Goal: Navigation & Orientation: Find specific page/section

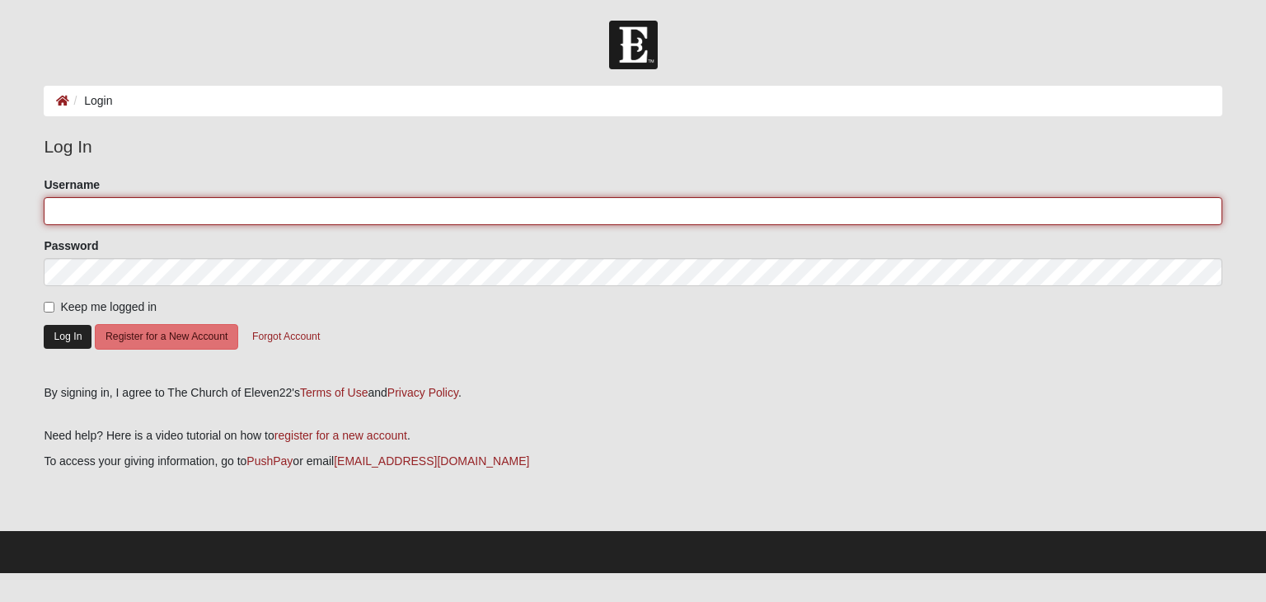
type input "nweiss19"
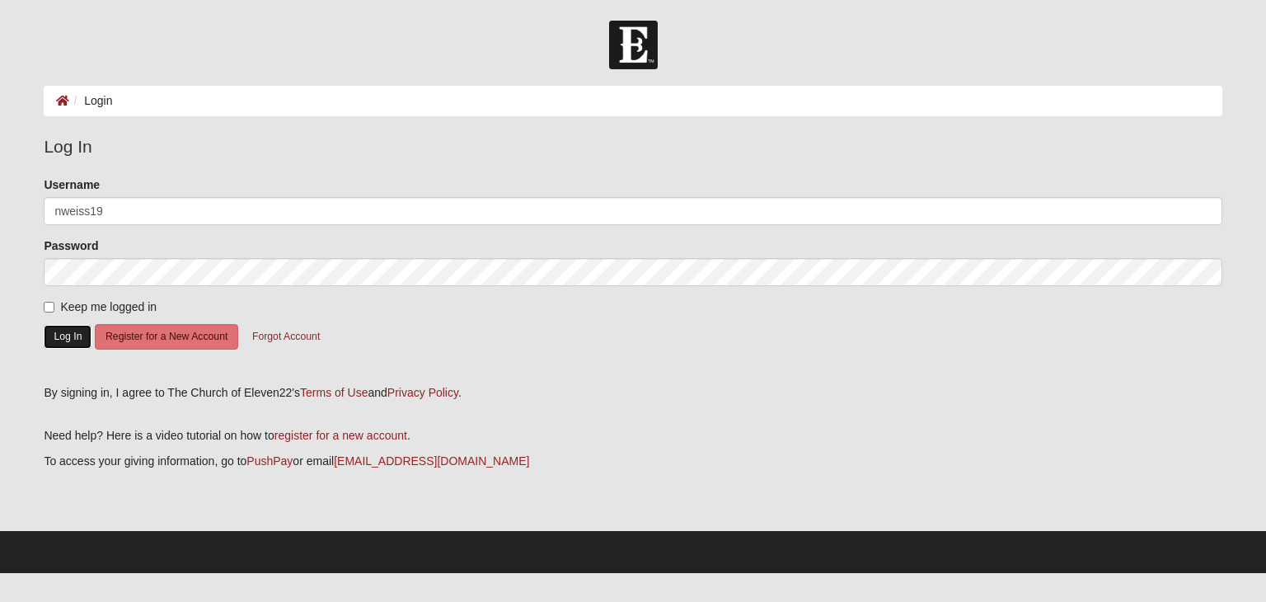
click at [62, 341] on button "Log In" at bounding box center [68, 337] width 48 height 24
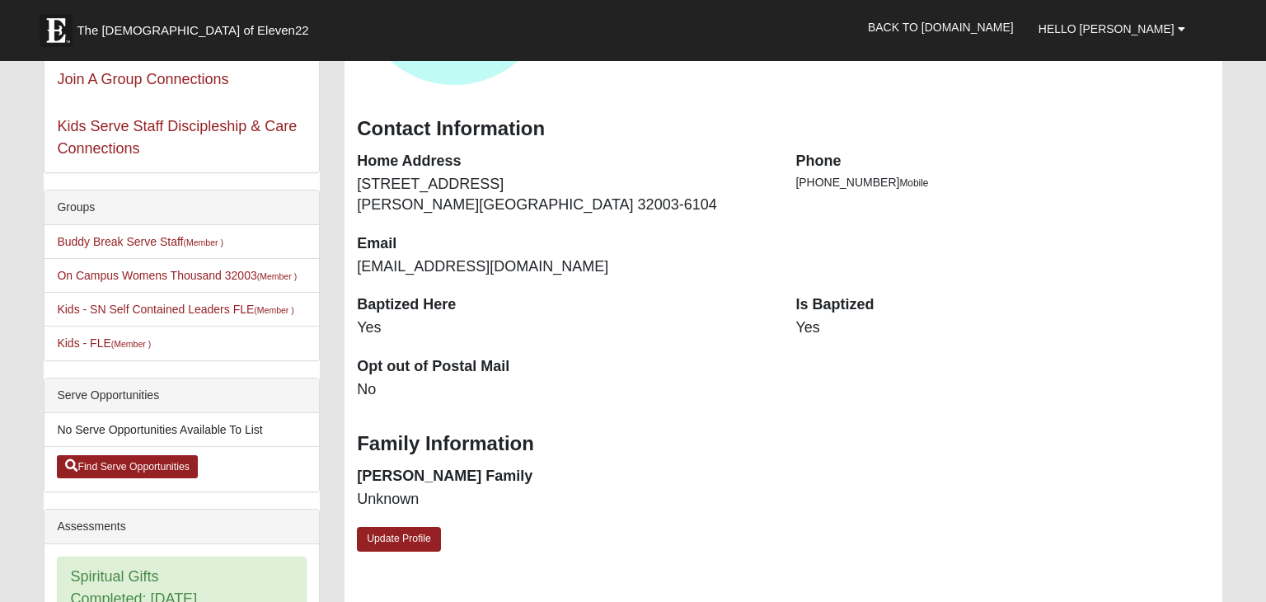
scroll to position [197, 0]
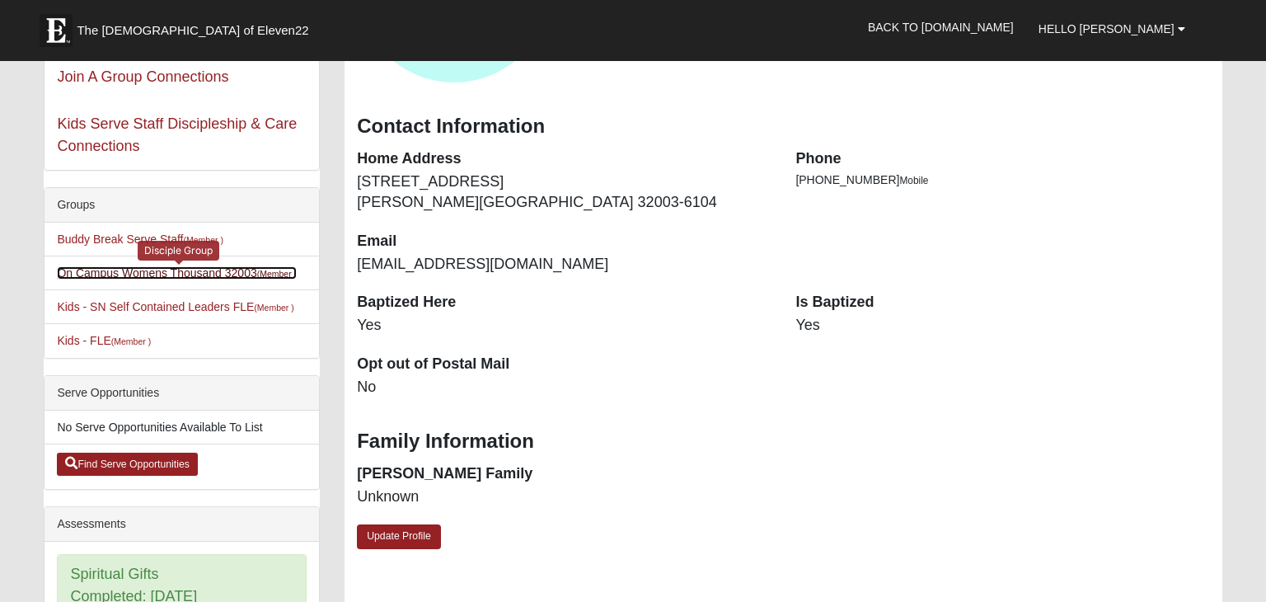
click at [196, 274] on link "On Campus Womens Thousand 32003 (Member )" at bounding box center [177, 272] width 240 height 13
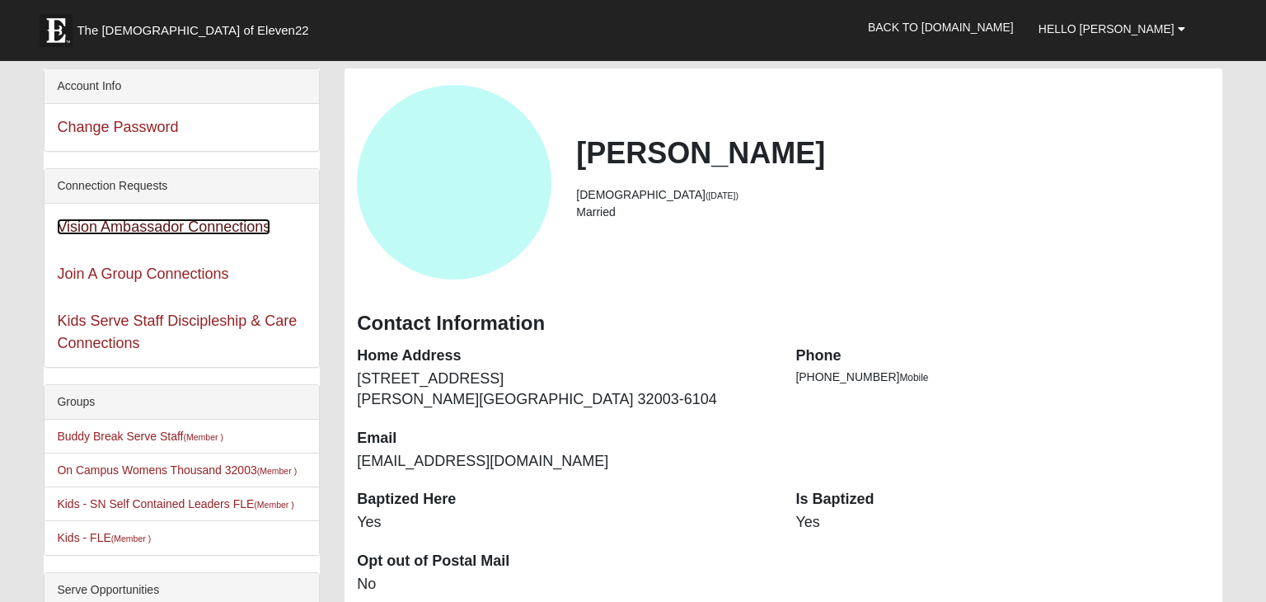
click at [181, 225] on link "Vision Ambassador Connections" at bounding box center [164, 226] width 214 height 16
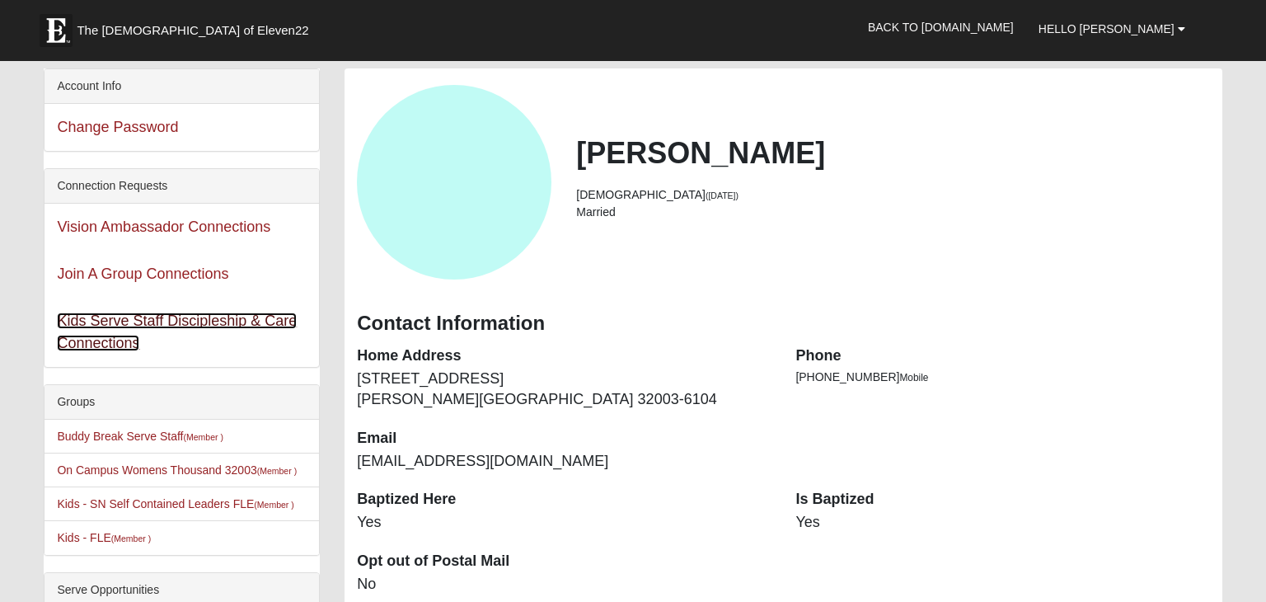
click at [100, 318] on link "Kids Serve Staff Discipleship & Care Connections" at bounding box center [177, 331] width 240 height 39
